Goal: Information Seeking & Learning: Learn about a topic

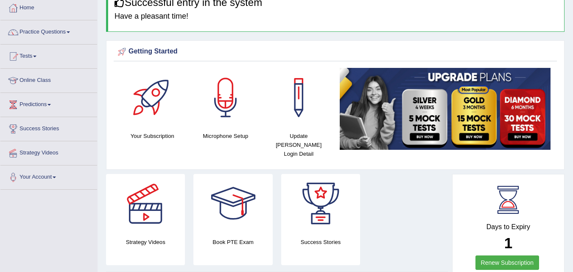
scroll to position [51, 0]
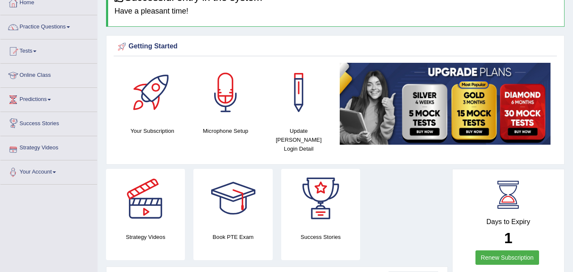
click at [29, 71] on link "Online Class" at bounding box center [48, 74] width 97 height 21
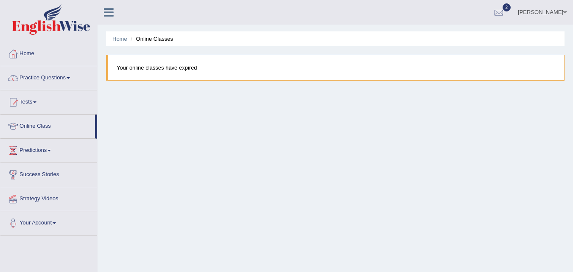
click at [42, 78] on link "Practice Questions" at bounding box center [48, 76] width 97 height 21
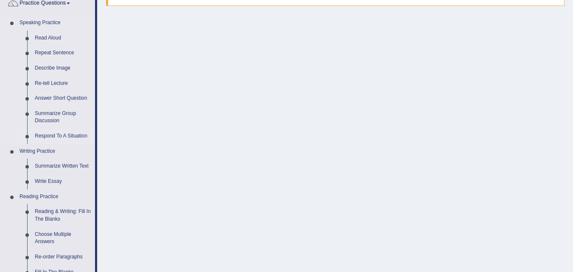
scroll to position [65, 0]
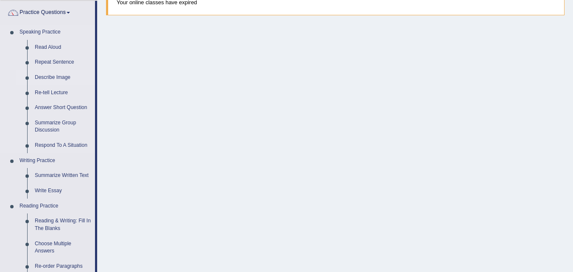
click at [65, 77] on link "Describe Image" at bounding box center [63, 77] width 64 height 15
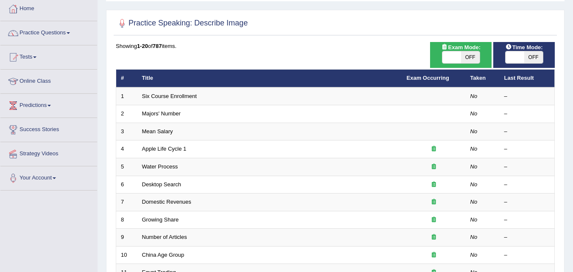
scroll to position [44, 0]
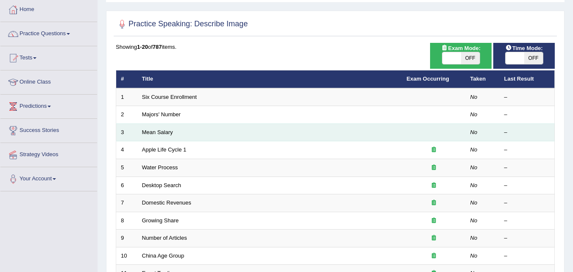
click at [463, 127] on td at bounding box center [434, 132] width 64 height 18
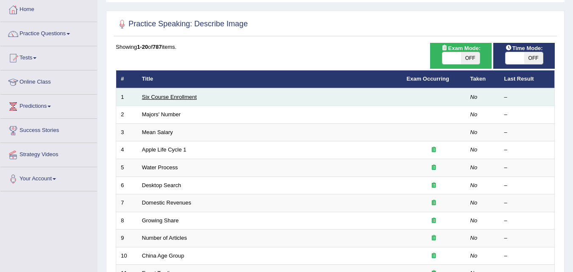
click at [188, 98] on link "Six Course Enrollment" at bounding box center [169, 97] width 55 height 6
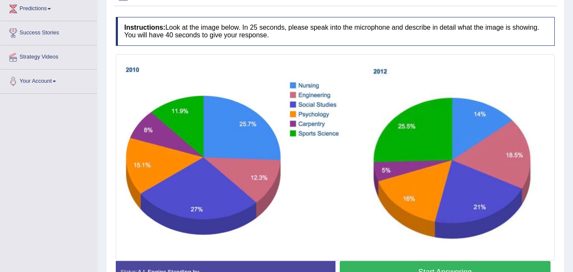
scroll to position [196, 0]
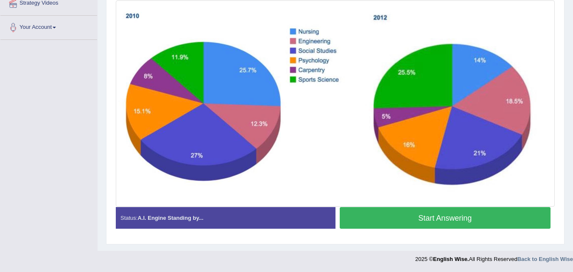
click at [449, 207] on button "Start Answering" at bounding box center [445, 218] width 211 height 22
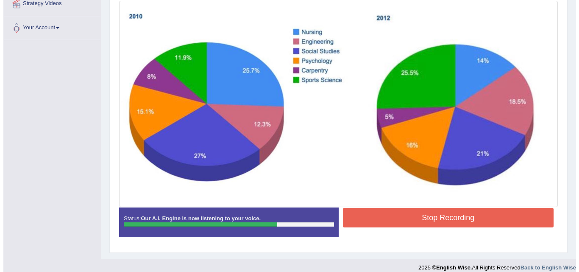
scroll to position [204, 0]
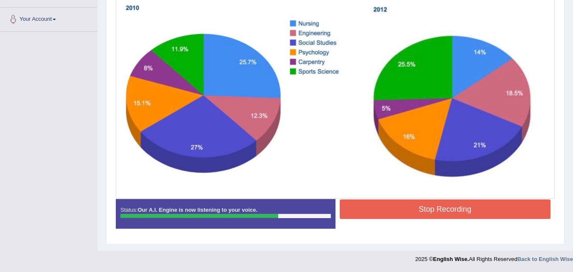
click at [446, 205] on button "Stop Recording" at bounding box center [445, 209] width 211 height 20
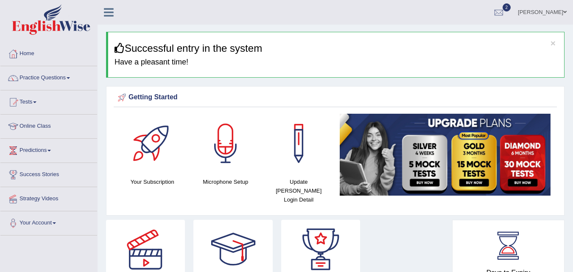
click at [51, 80] on link "Practice Questions" at bounding box center [48, 76] width 97 height 21
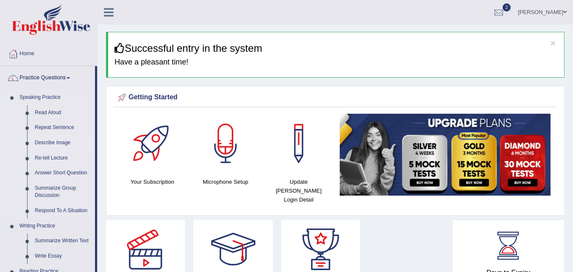
click at [57, 142] on link "Describe Image" at bounding box center [63, 142] width 64 height 15
click at [57, 143] on link "Describe Image" at bounding box center [63, 142] width 64 height 15
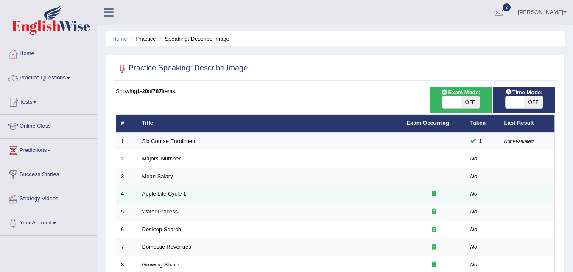
click at [245, 197] on td "Apple Life Cycle 1" at bounding box center [269, 194] width 265 height 18
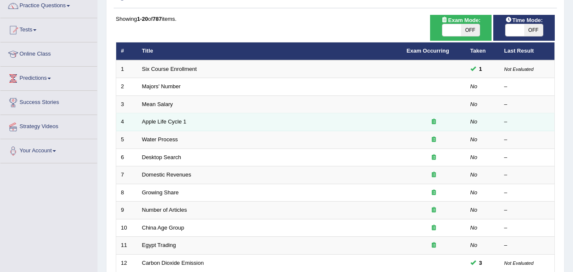
scroll to position [73, 0]
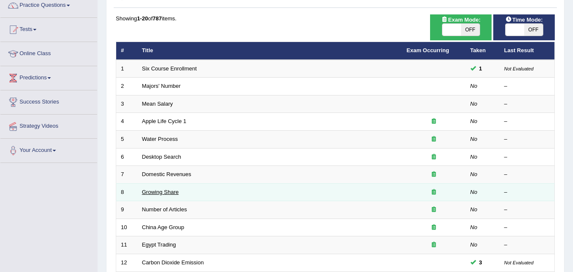
click at [160, 189] on link "Growing Share" at bounding box center [160, 192] width 37 height 6
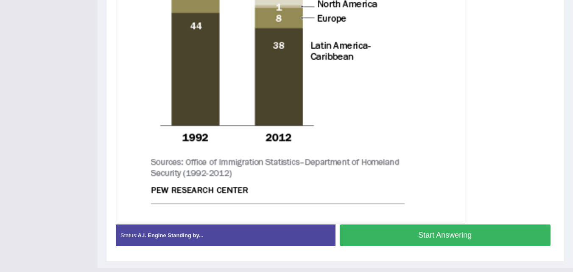
scroll to position [442, 0]
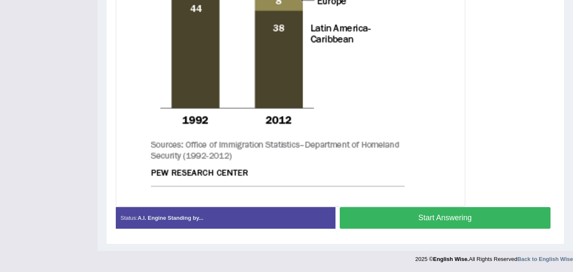
click at [404, 225] on button "Start Answering" at bounding box center [445, 218] width 211 height 22
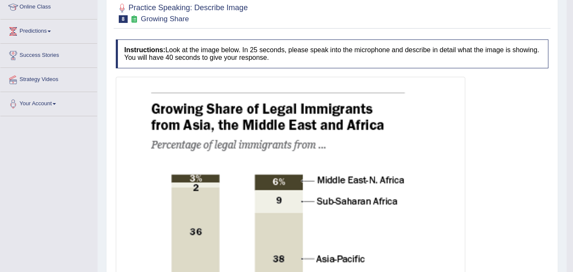
scroll to position [0, 0]
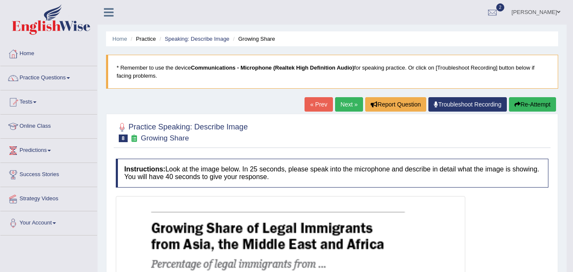
click at [528, 108] on button "Re-Attempt" at bounding box center [532, 104] width 47 height 14
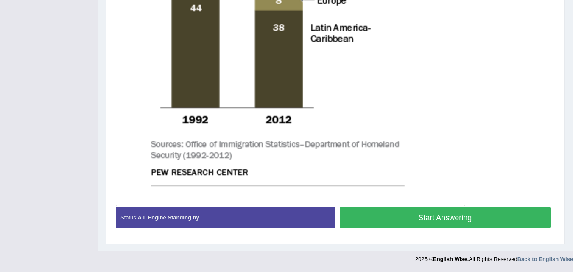
click at [510, 221] on button "Start Answering" at bounding box center [445, 218] width 211 height 22
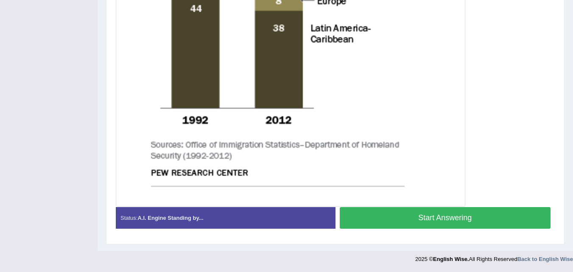
click at [503, 220] on button "Start Answering" at bounding box center [445, 218] width 211 height 22
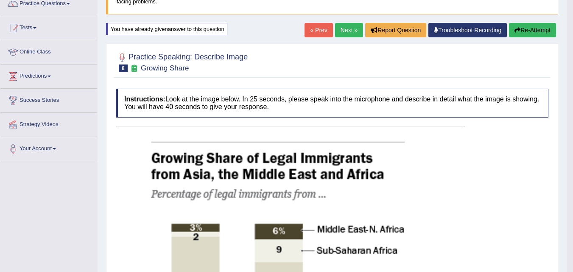
scroll to position [67, 0]
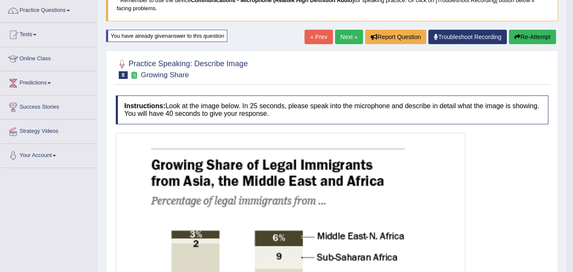
click at [529, 37] on button "Re-Attempt" at bounding box center [532, 37] width 47 height 14
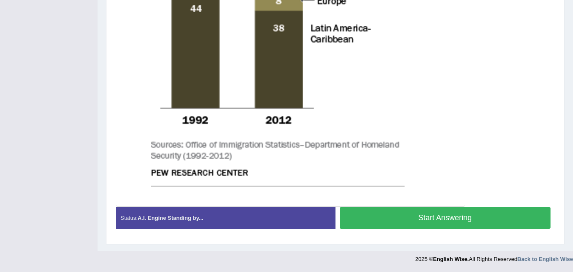
click at [428, 214] on button "Start Answering" at bounding box center [445, 218] width 211 height 22
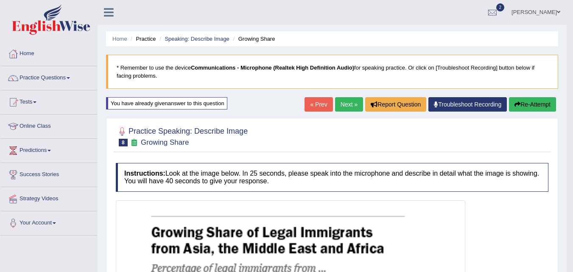
scroll to position [0, 0]
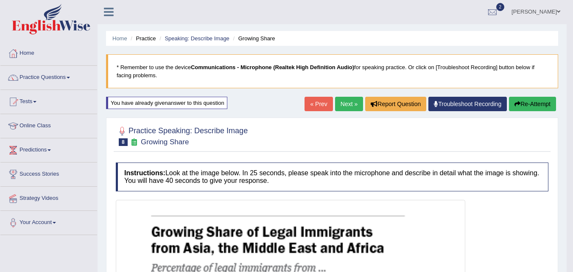
click at [348, 107] on link "Next »" at bounding box center [349, 104] width 28 height 14
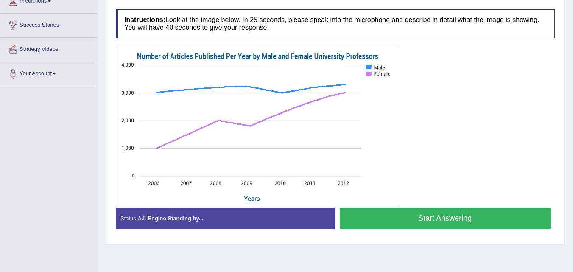
scroll to position [152, 0]
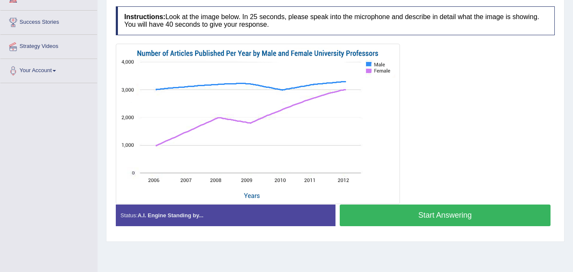
click at [518, 221] on button "Start Answering" at bounding box center [445, 215] width 211 height 22
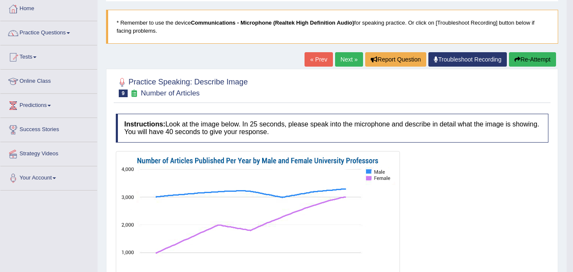
scroll to position [45, 0]
click at [539, 60] on button "Re-Attempt" at bounding box center [532, 60] width 47 height 14
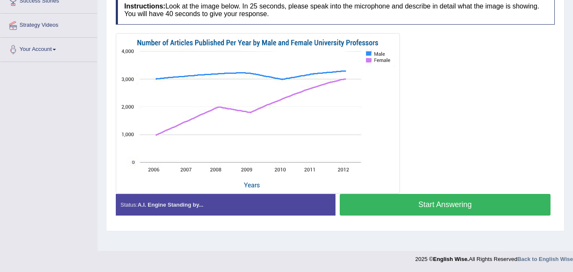
click at [492, 207] on button "Start Answering" at bounding box center [445, 205] width 211 height 22
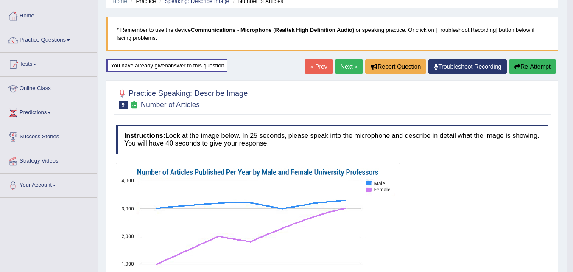
scroll to position [25, 0]
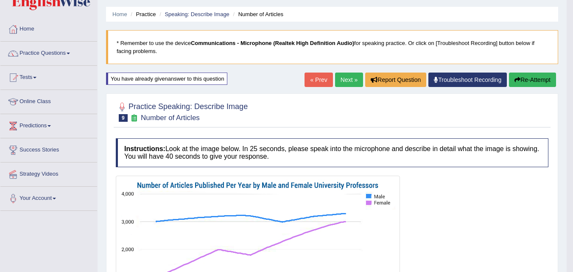
click at [531, 87] on button "Re-Attempt" at bounding box center [532, 80] width 47 height 14
click at [540, 83] on button "Re-Attempt" at bounding box center [532, 80] width 47 height 14
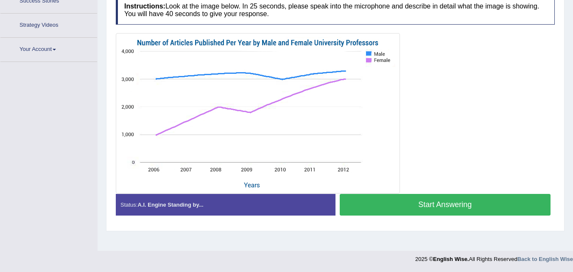
click at [462, 206] on button "Start Answering" at bounding box center [445, 205] width 211 height 22
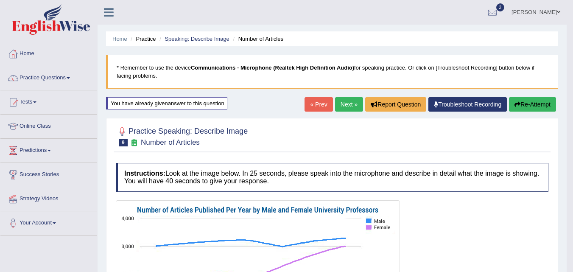
click at [342, 106] on link "Next »" at bounding box center [349, 104] width 28 height 14
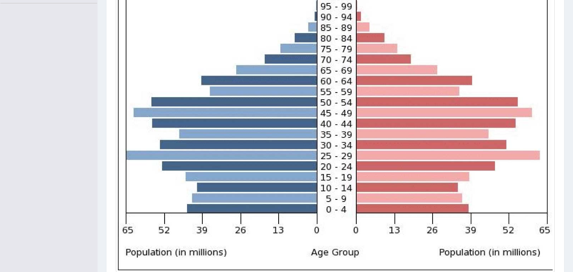
scroll to position [253, 0]
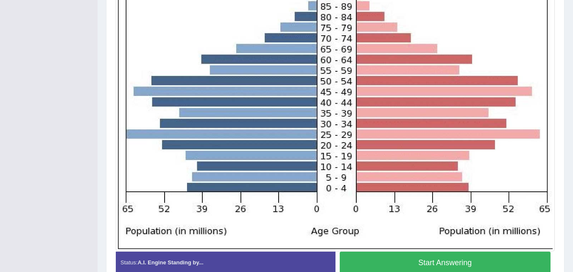
click at [551, 198] on img at bounding box center [335, 97] width 435 height 305
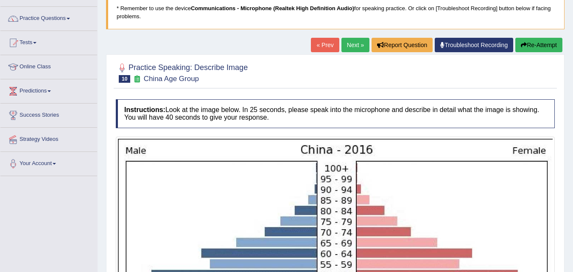
scroll to position [60, 0]
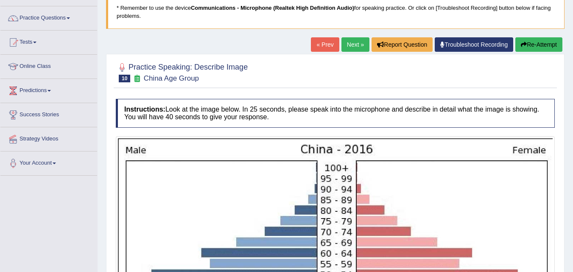
click at [347, 45] on link "Next »" at bounding box center [355, 44] width 28 height 14
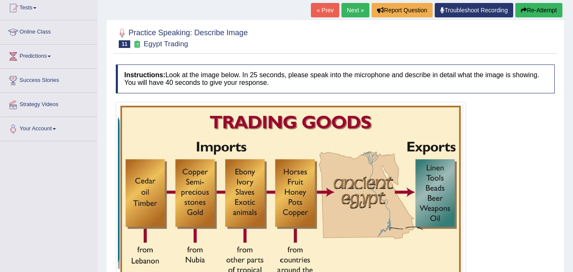
scroll to position [98, 0]
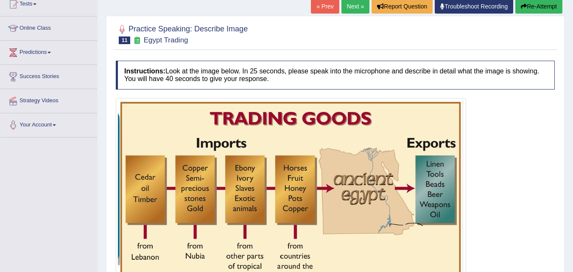
click at [351, 4] on link "Next »" at bounding box center [355, 6] width 28 height 14
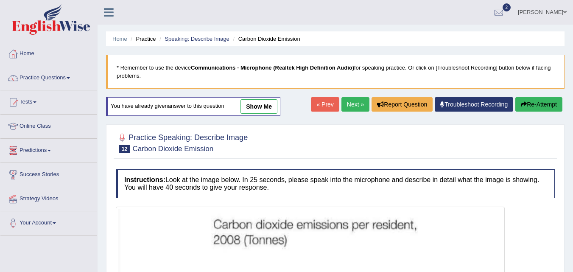
scroll to position [55, 0]
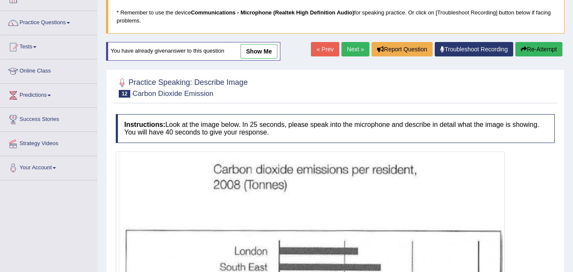
click at [36, 47] on span at bounding box center [34, 47] width 3 height 2
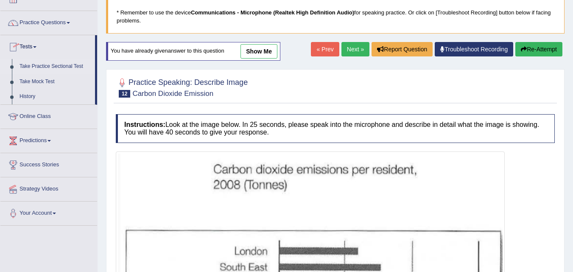
click at [71, 65] on link "Take Practice Sectional Test" at bounding box center [55, 66] width 79 height 15
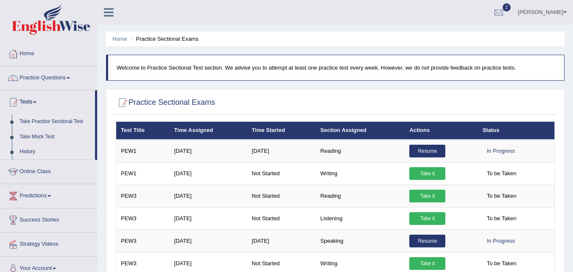
click at [27, 151] on link "History" at bounding box center [55, 151] width 79 height 15
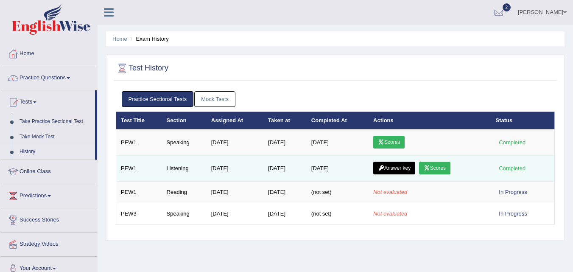
click at [430, 168] on icon at bounding box center [427, 167] width 6 height 5
click at [403, 169] on link "Answer key" at bounding box center [394, 168] width 42 height 13
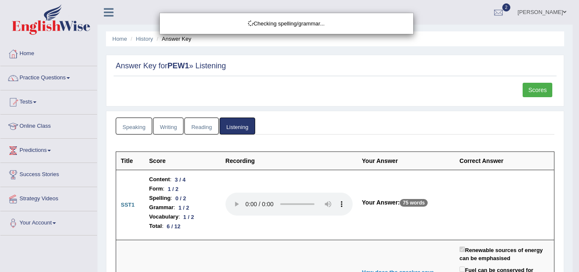
click at [383, 134] on div "Checking spelling/grammar..." at bounding box center [289, 136] width 579 height 272
click at [383, 133] on div "Checking spelling/grammar..." at bounding box center [289, 136] width 579 height 272
click at [391, 118] on div "Checking spelling/grammar..." at bounding box center [289, 136] width 579 height 272
drag, startPoint x: 237, startPoint y: 76, endPoint x: 263, endPoint y: 65, distance: 28.7
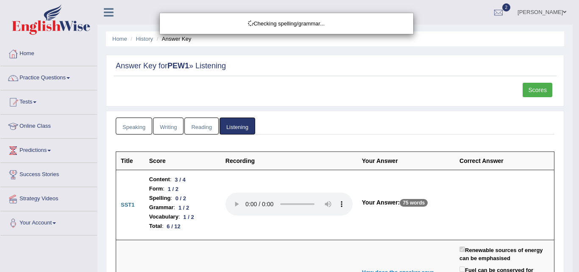
click at [256, 68] on div "Checking spelling/grammar..." at bounding box center [289, 136] width 579 height 272
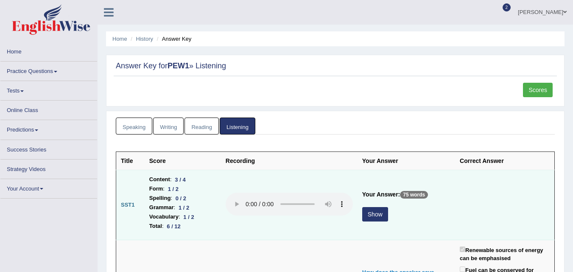
click at [379, 211] on button "Show" at bounding box center [375, 214] width 26 height 14
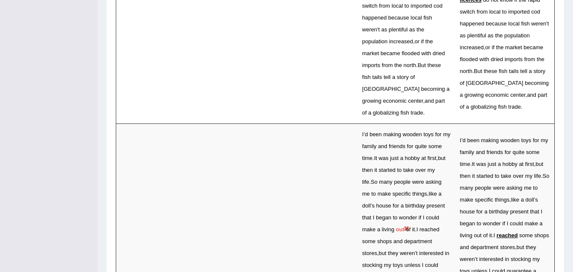
scroll to position [2319, 0]
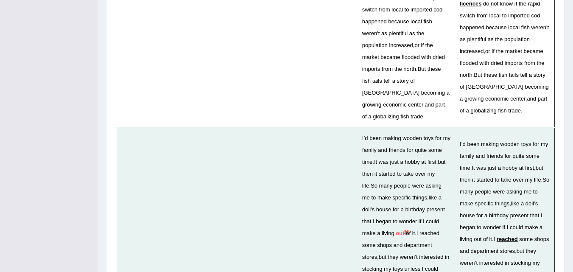
click at [419, 230] on span "reached" at bounding box center [429, 233] width 20 height 6
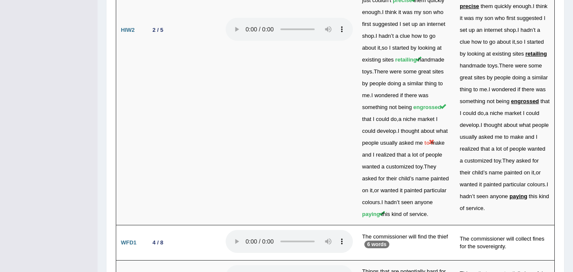
scroll to position [2638, 0]
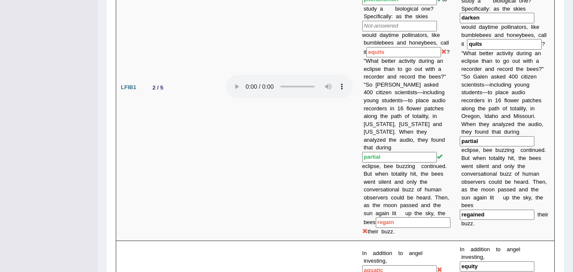
scroll to position [607, 0]
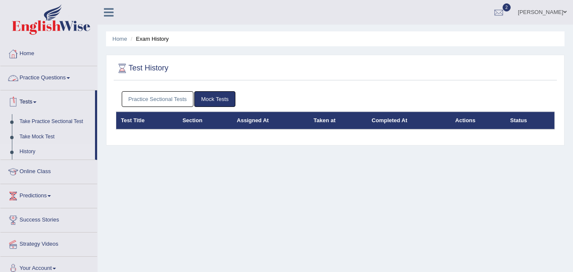
click at [55, 75] on link "Practice Questions" at bounding box center [48, 76] width 97 height 21
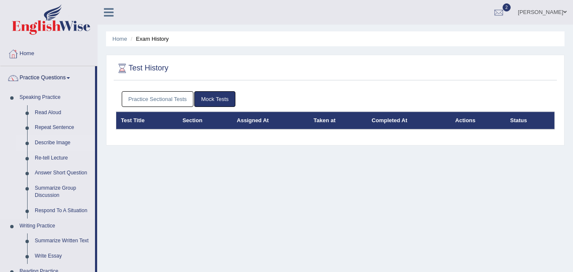
click at [50, 143] on link "Describe Image" at bounding box center [63, 142] width 64 height 15
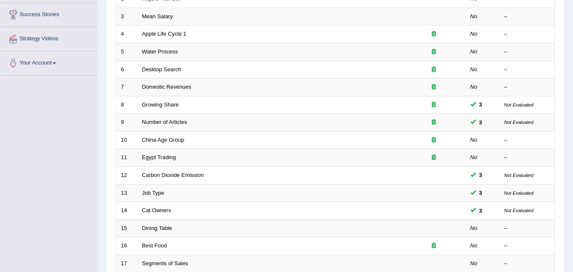
scroll to position [162, 0]
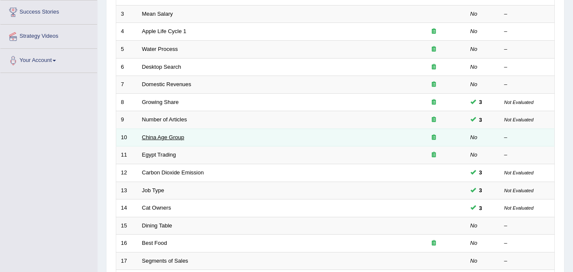
click at [160, 138] on link "China Age Group" at bounding box center [163, 137] width 42 height 6
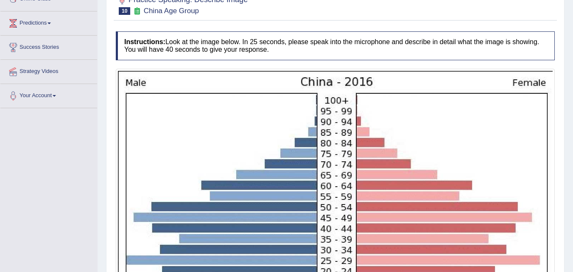
scroll to position [107, 0]
